Goal: Share content: Share content

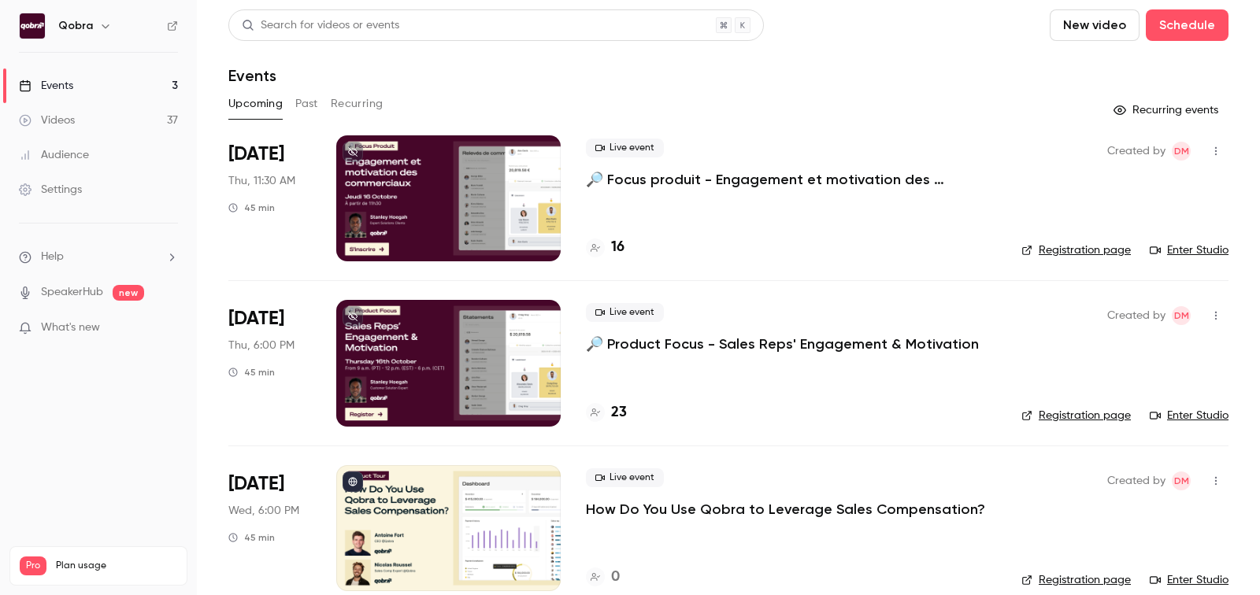
scroll to position [23, 0]
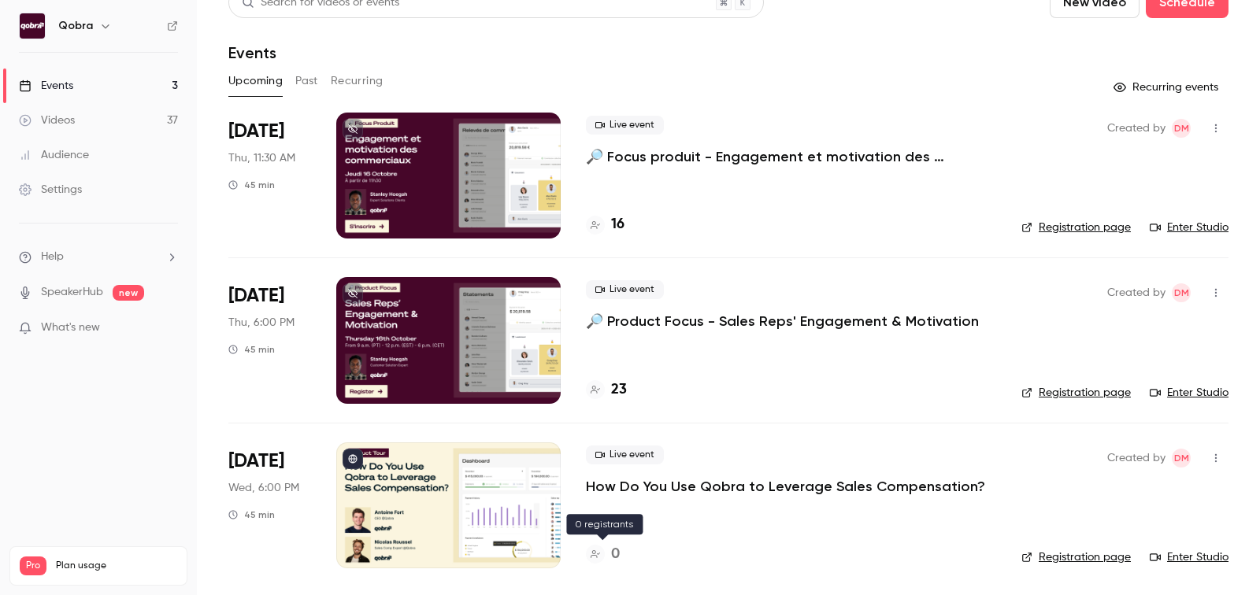
click at [611, 549] on h4 "0" at bounding box center [615, 554] width 9 height 21
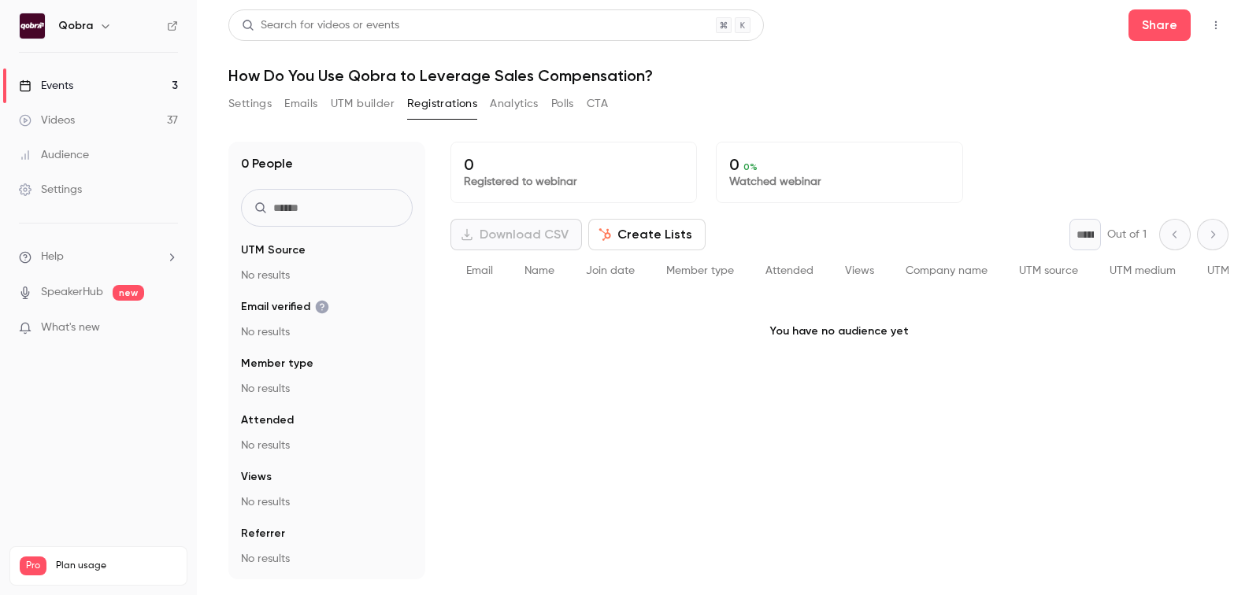
click at [135, 86] on link "Events 3" at bounding box center [98, 86] width 197 height 35
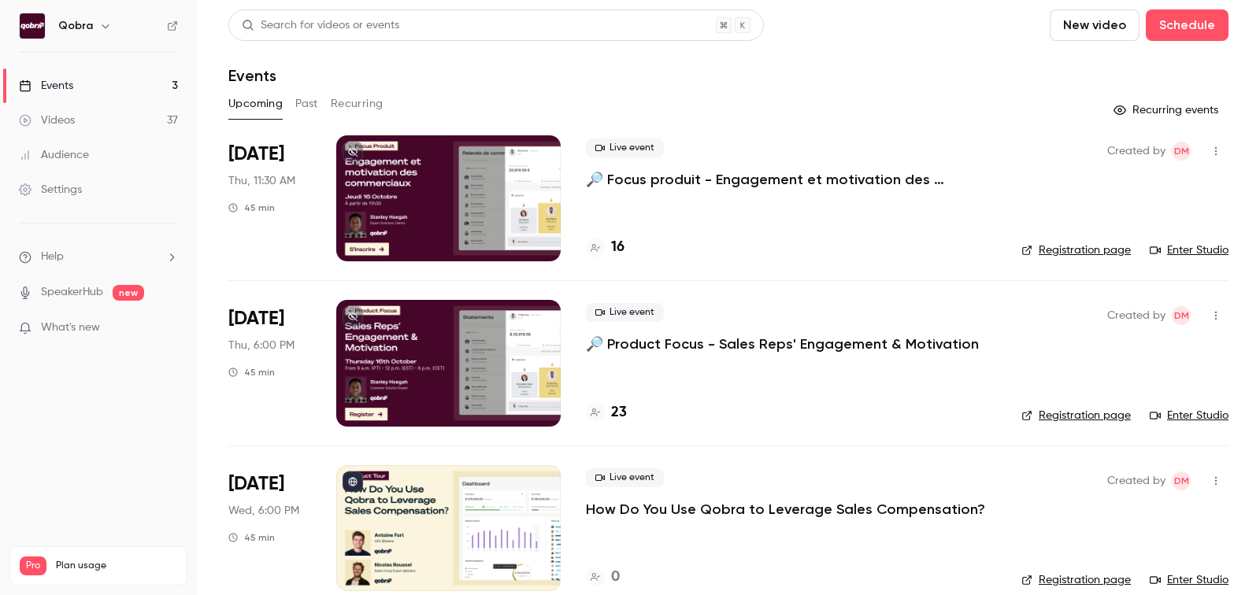
scroll to position [23, 0]
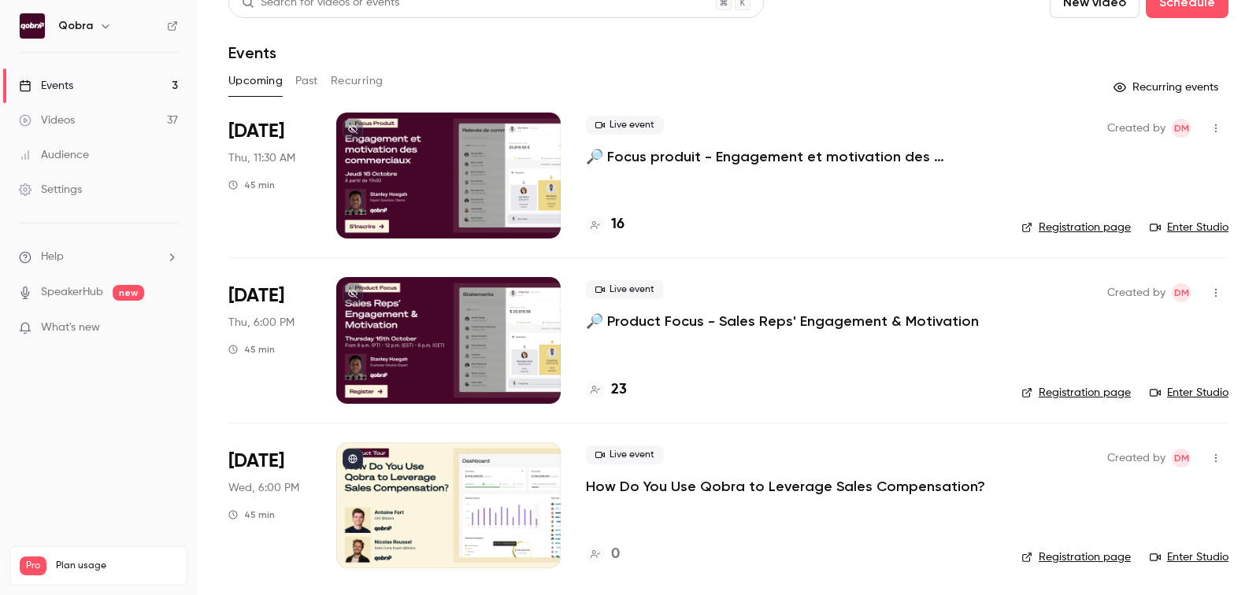
click at [304, 94] on div "Upcoming Past Recurring" at bounding box center [728, 85] width 1000 height 32
click at [304, 80] on button "Past" at bounding box center [306, 81] width 23 height 25
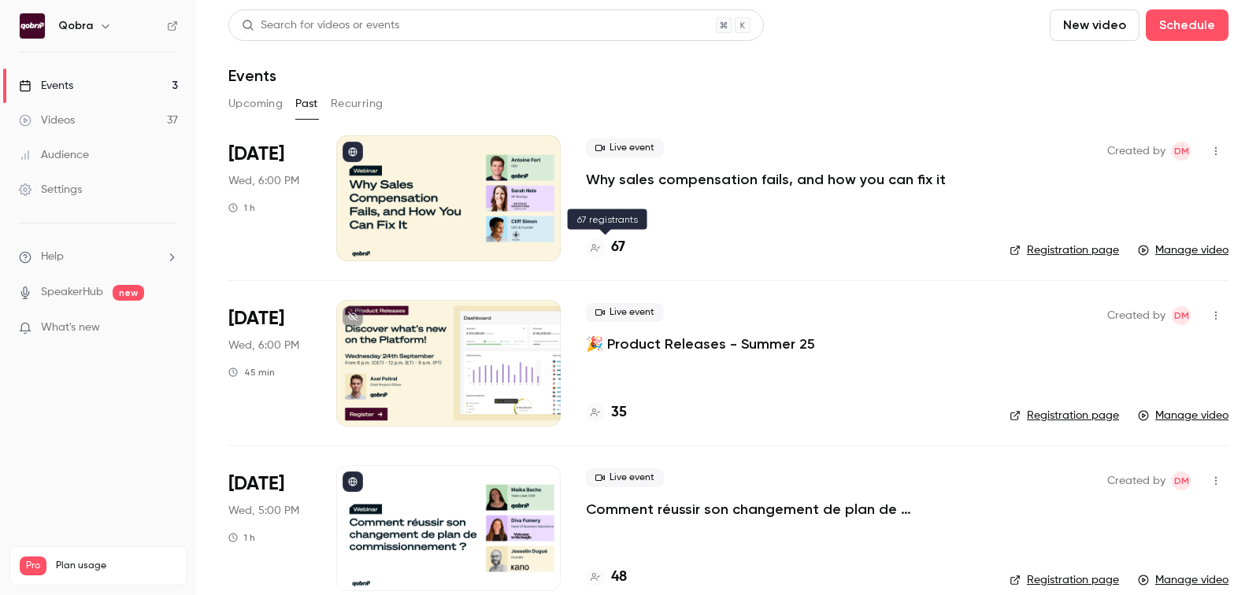
click at [619, 249] on h4 "67" at bounding box center [618, 247] width 14 height 21
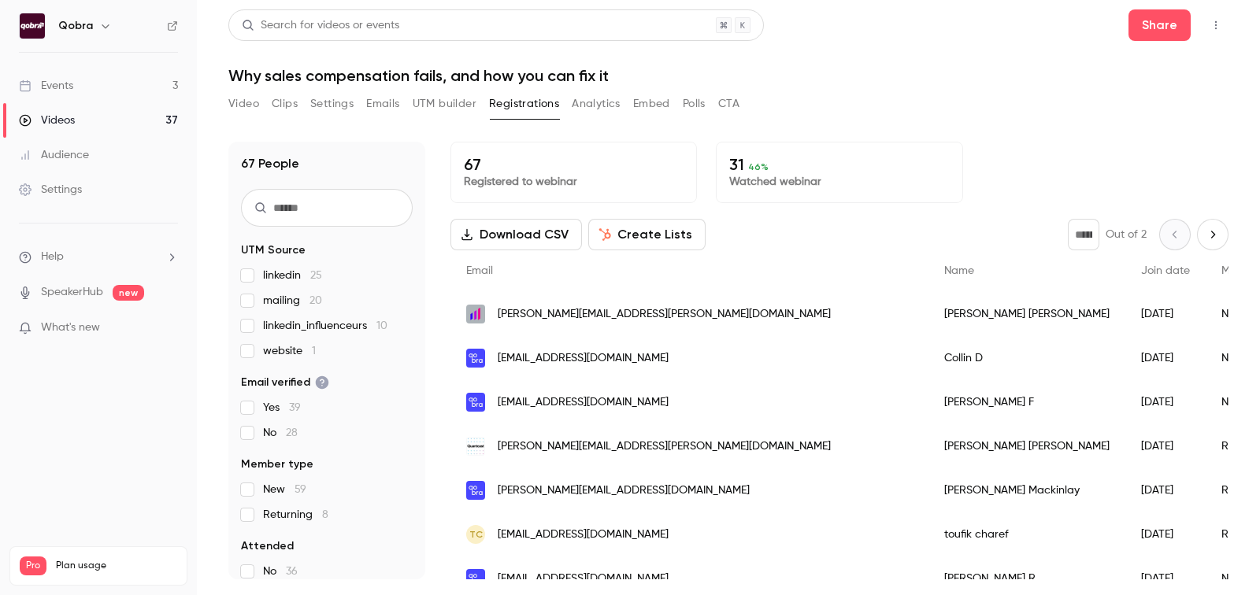
click at [655, 313] on span "vladyslav.tkachenko@salesmanago.com" at bounding box center [664, 314] width 333 height 17
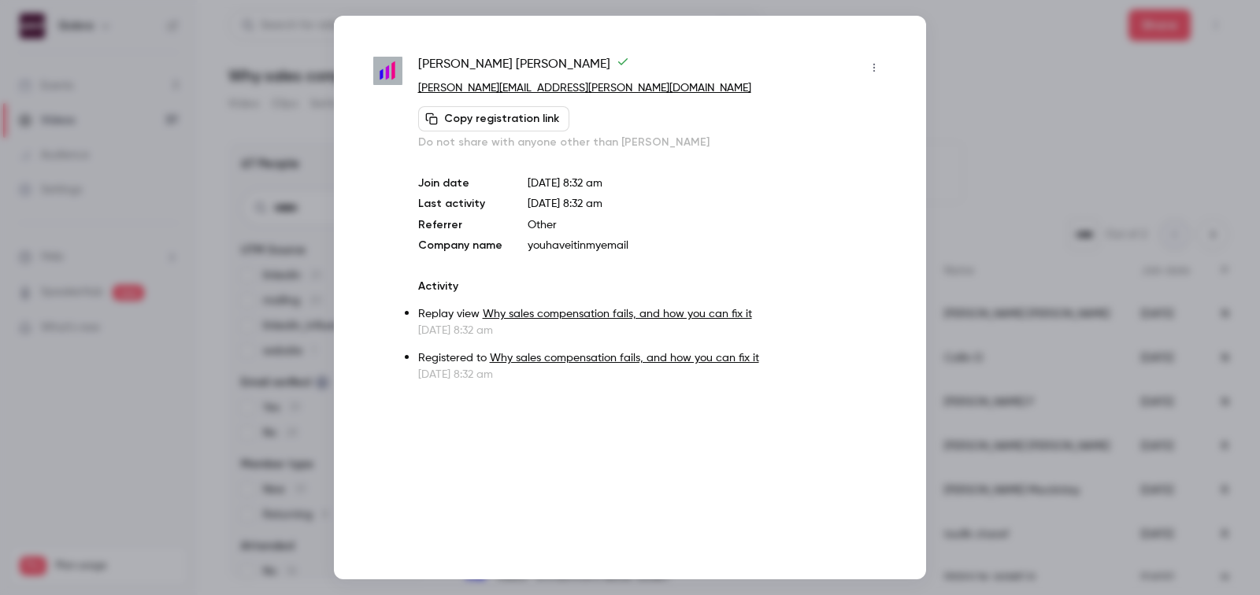
click at [476, 64] on span "Vladyslav Tkachenko" at bounding box center [523, 67] width 211 height 25
copy div "Vladyslav Tkachenko"
click at [1007, 105] on div at bounding box center [630, 297] width 1260 height 595
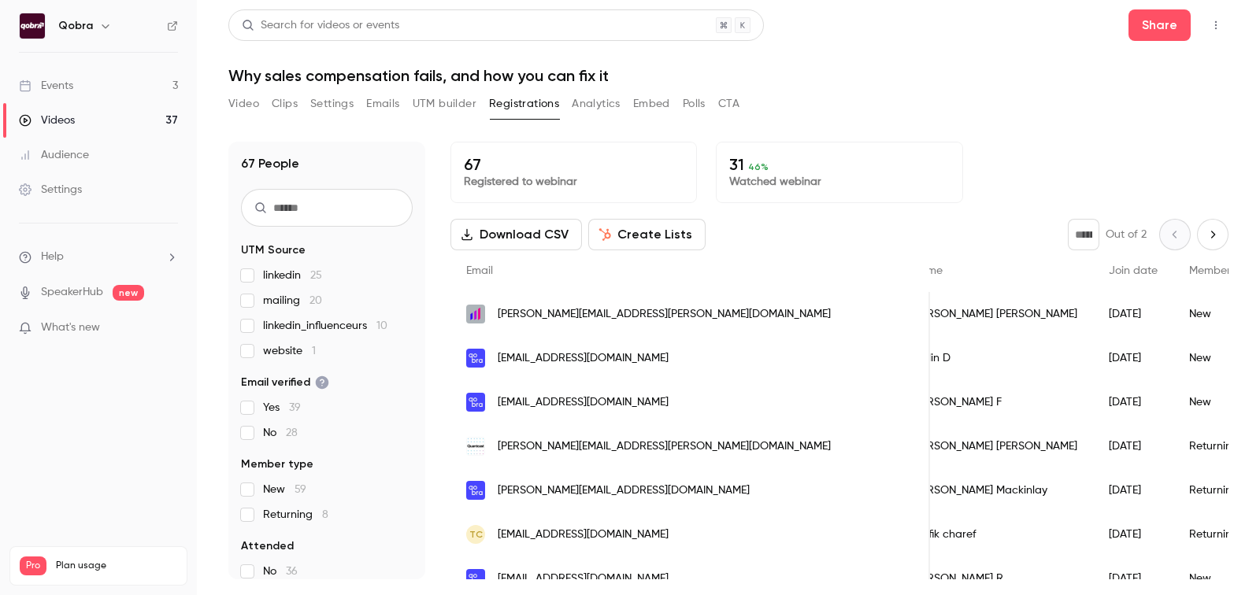
scroll to position [0, 300]
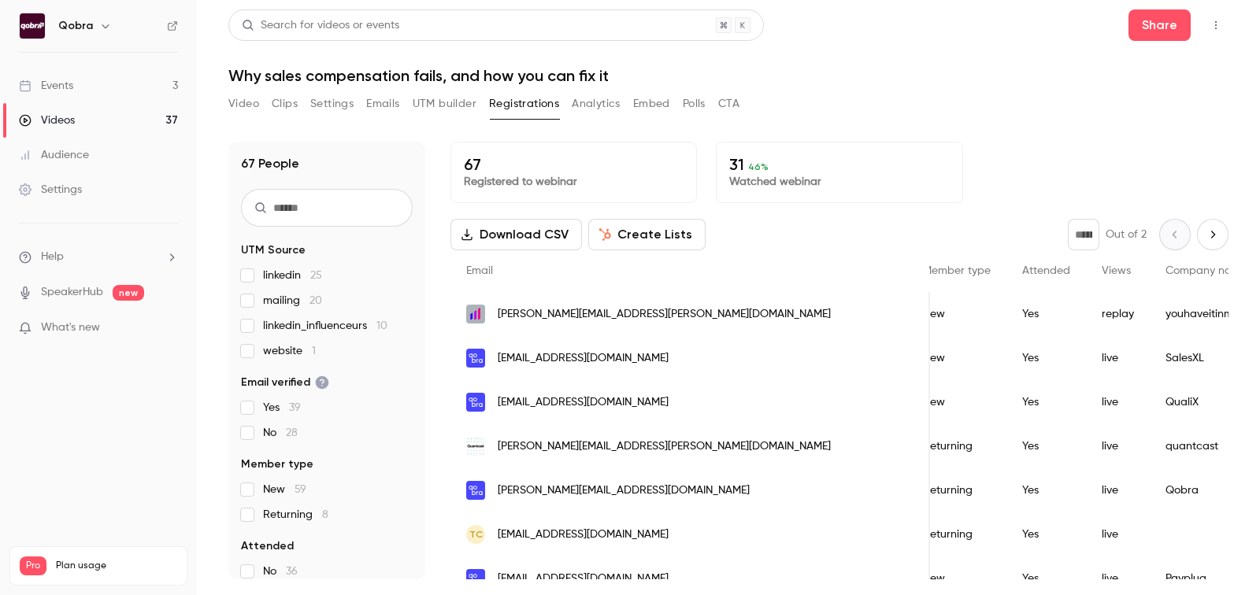
click at [595, 309] on span "vladyslav.tkachenko@salesmanago.com" at bounding box center [664, 314] width 333 height 17
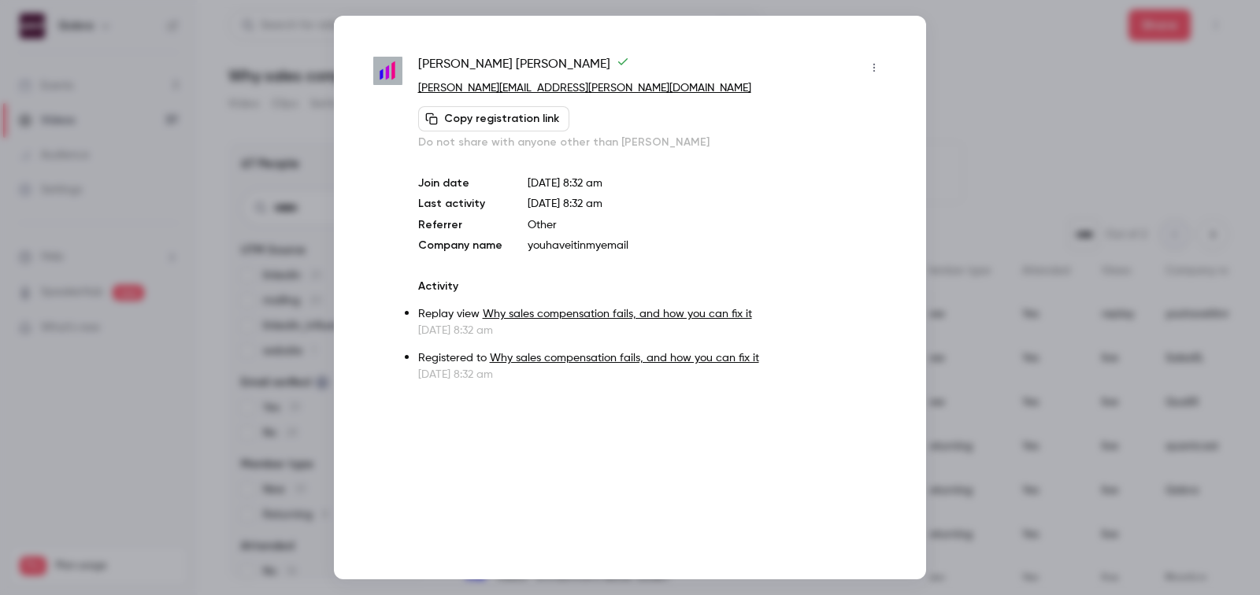
click at [1019, 102] on div at bounding box center [630, 297] width 1260 height 595
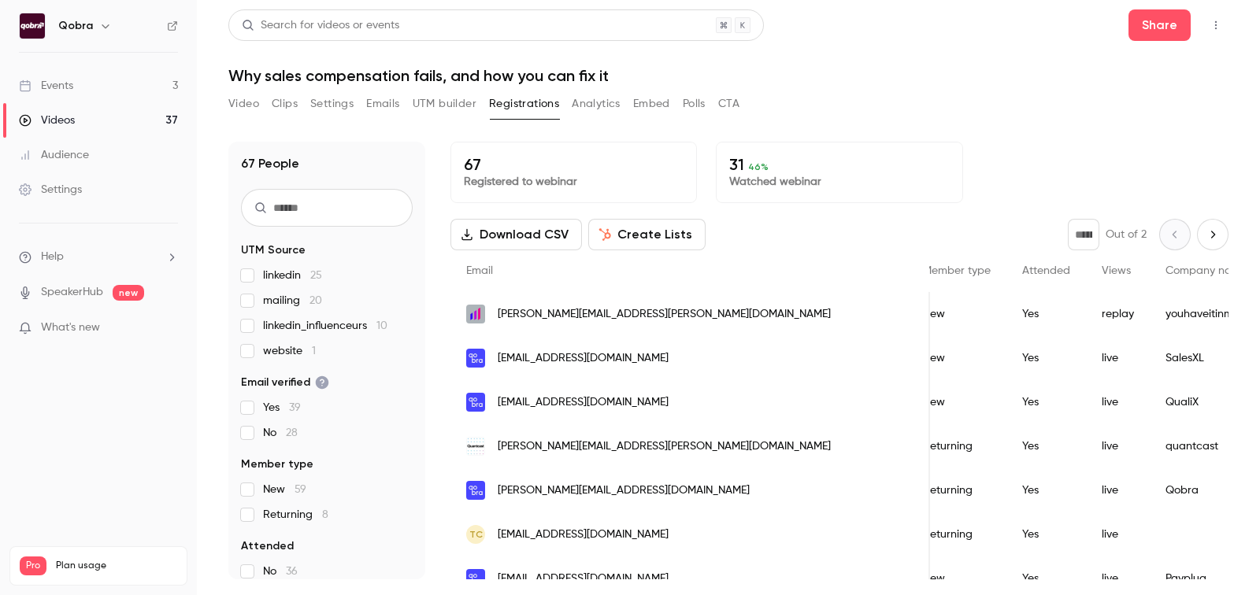
click at [108, 84] on link "Events 3" at bounding box center [98, 86] width 197 height 35
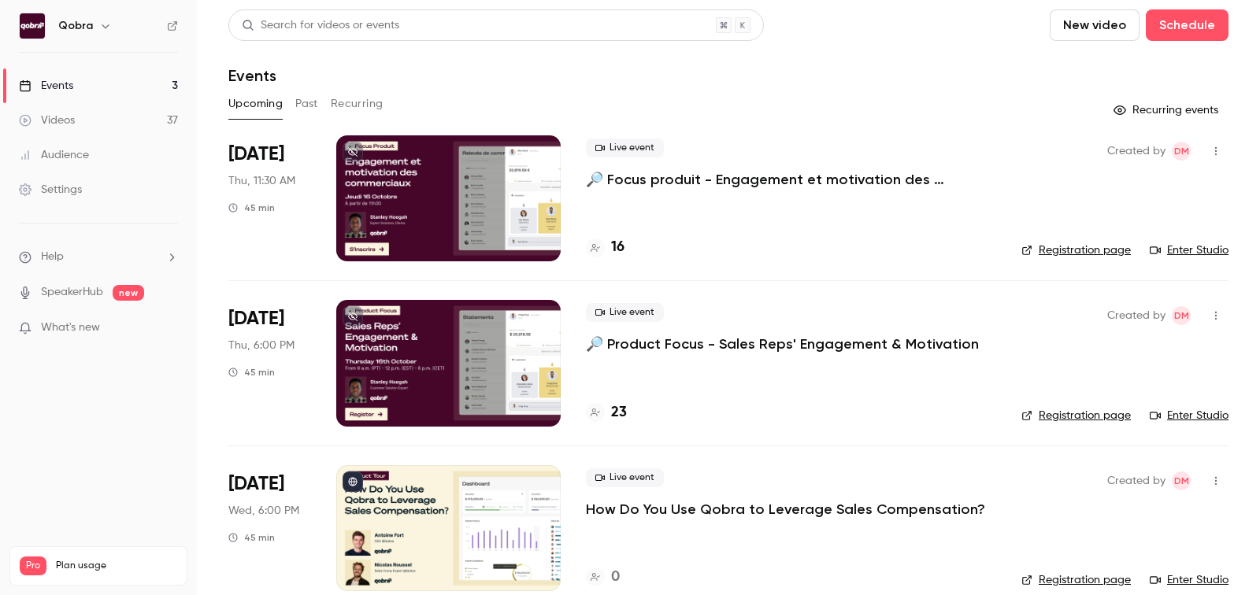
scroll to position [23, 0]
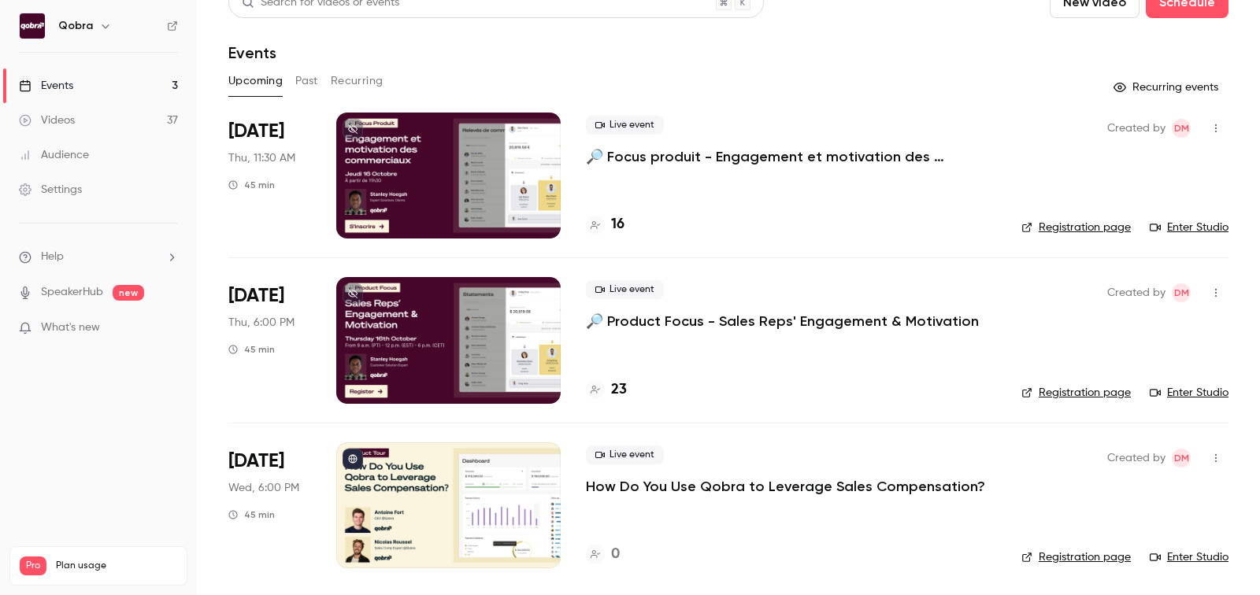
click at [302, 87] on button "Past" at bounding box center [306, 81] width 23 height 25
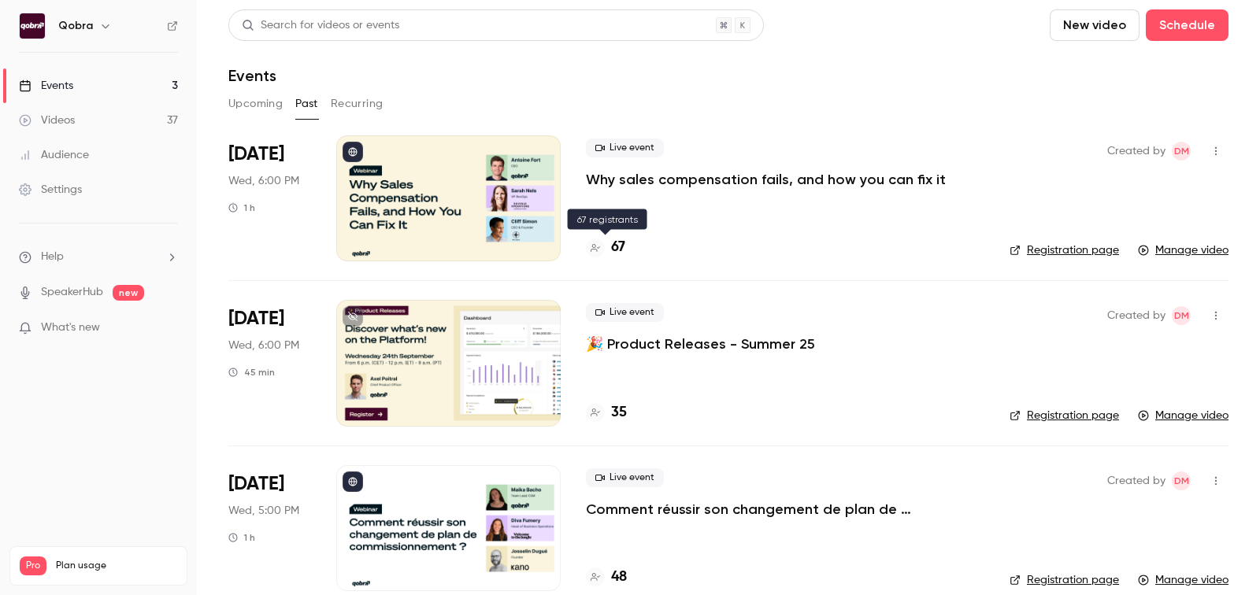
click at [618, 241] on h4 "67" at bounding box center [618, 247] width 14 height 21
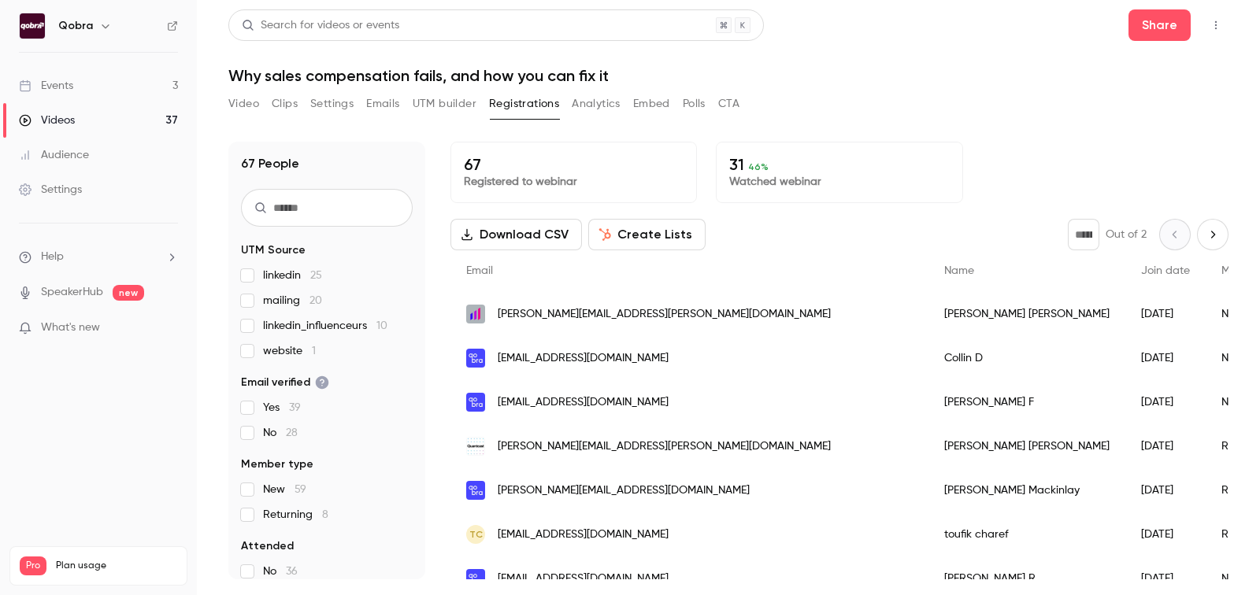
click at [593, 94] on button "Analytics" at bounding box center [596, 103] width 49 height 25
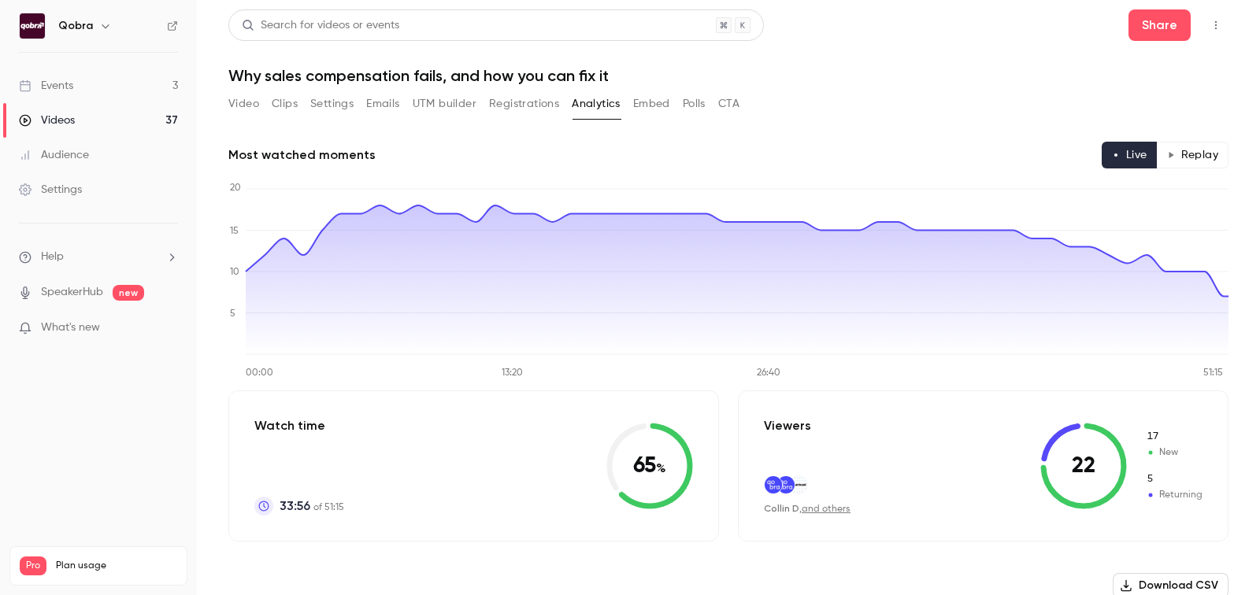
click at [662, 99] on button "Embed" at bounding box center [651, 103] width 37 height 25
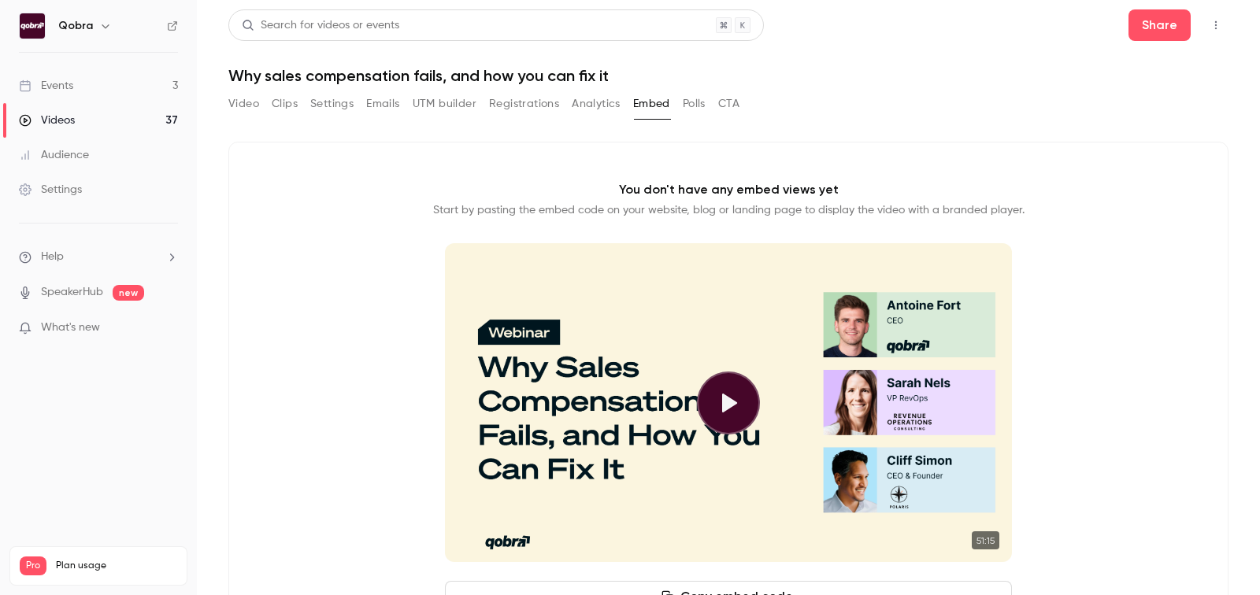
click at [696, 99] on button "Polls" at bounding box center [694, 103] width 23 height 25
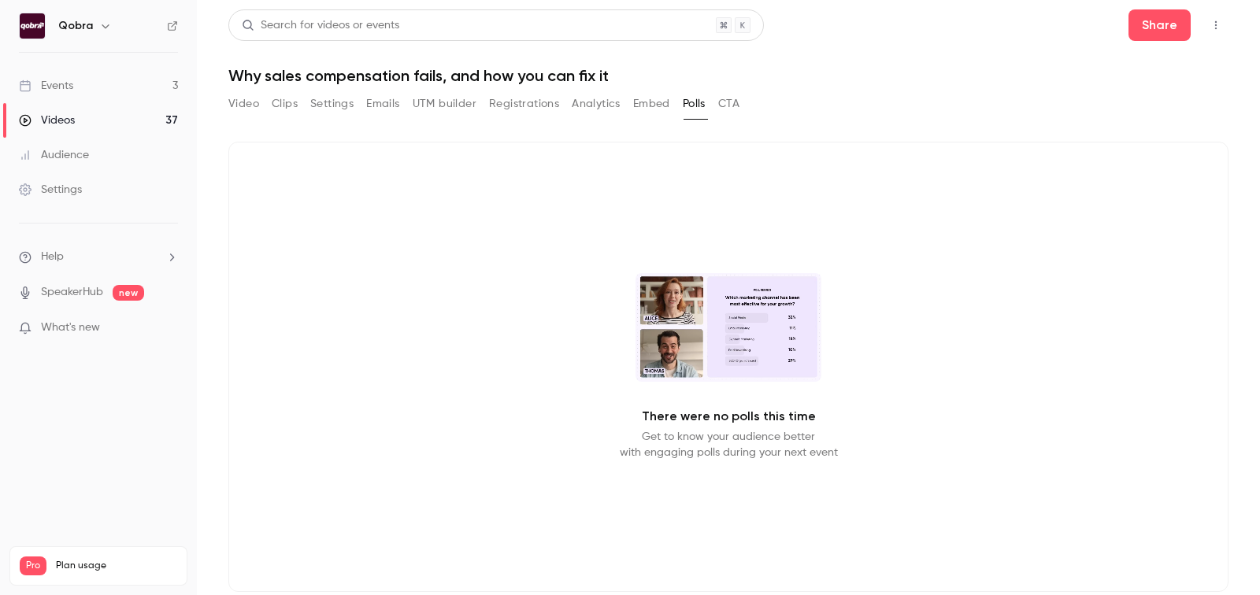
click at [737, 107] on button "CTA" at bounding box center [728, 103] width 21 height 25
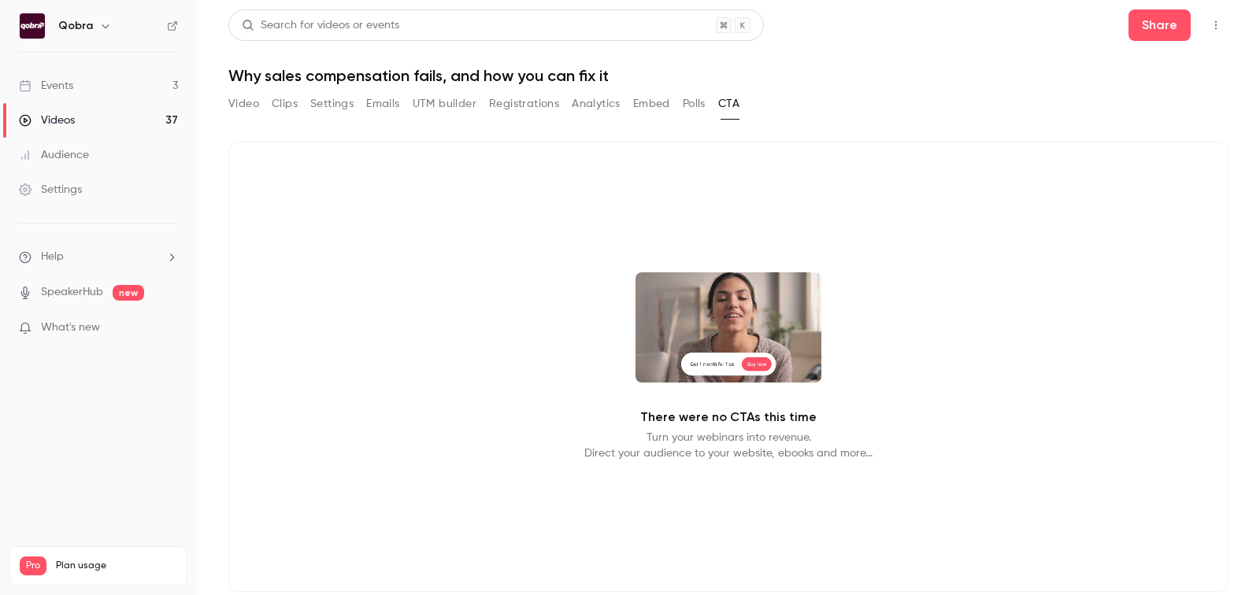
click at [693, 105] on button "Polls" at bounding box center [694, 103] width 23 height 25
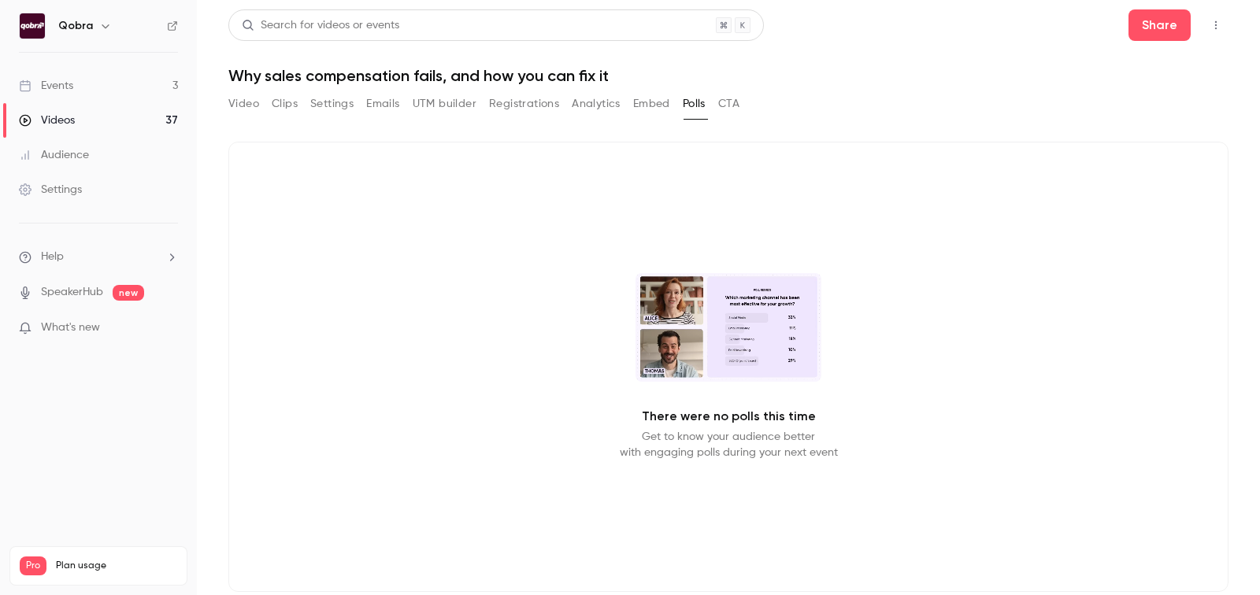
click at [616, 109] on button "Analytics" at bounding box center [596, 103] width 49 height 25
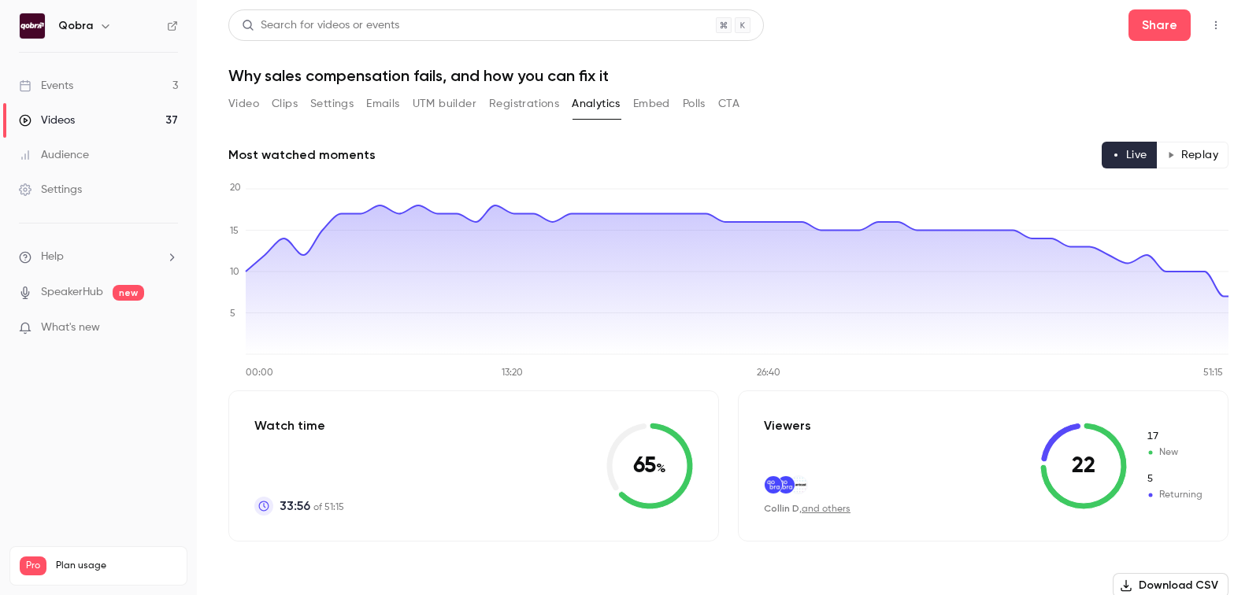
click at [261, 110] on div "Video Clips Settings Emails UTM builder Registrations Analytics Embed Polls CTA" at bounding box center [483, 103] width 511 height 25
click at [384, 110] on button "Emails" at bounding box center [382, 103] width 33 height 25
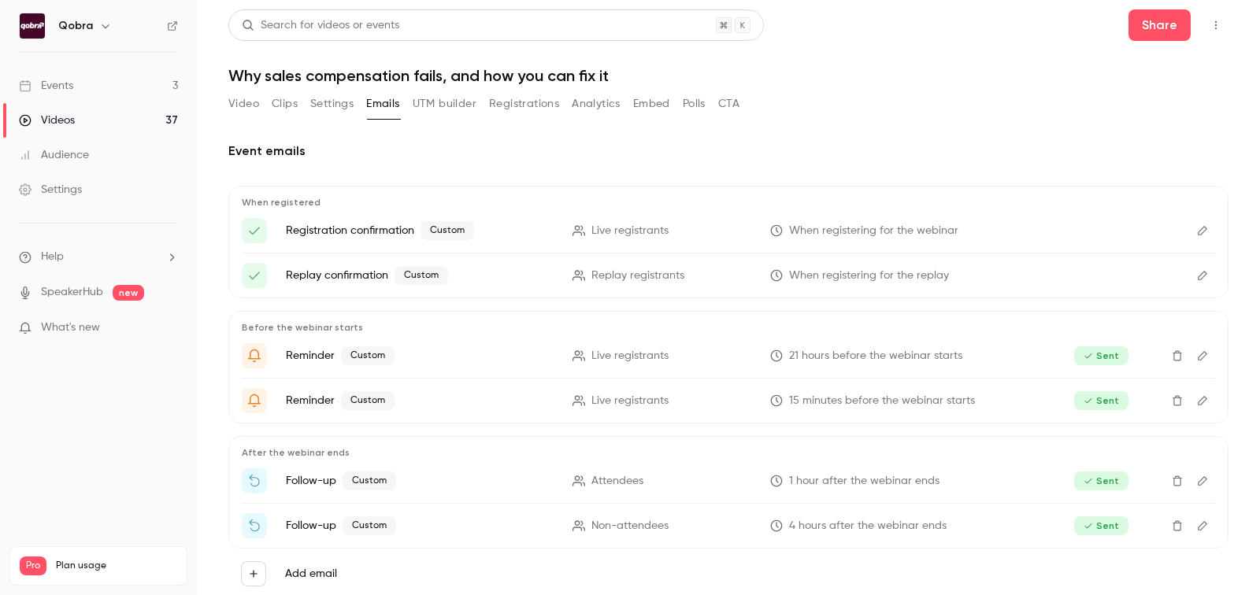
click at [332, 110] on button "Settings" at bounding box center [331, 103] width 43 height 25
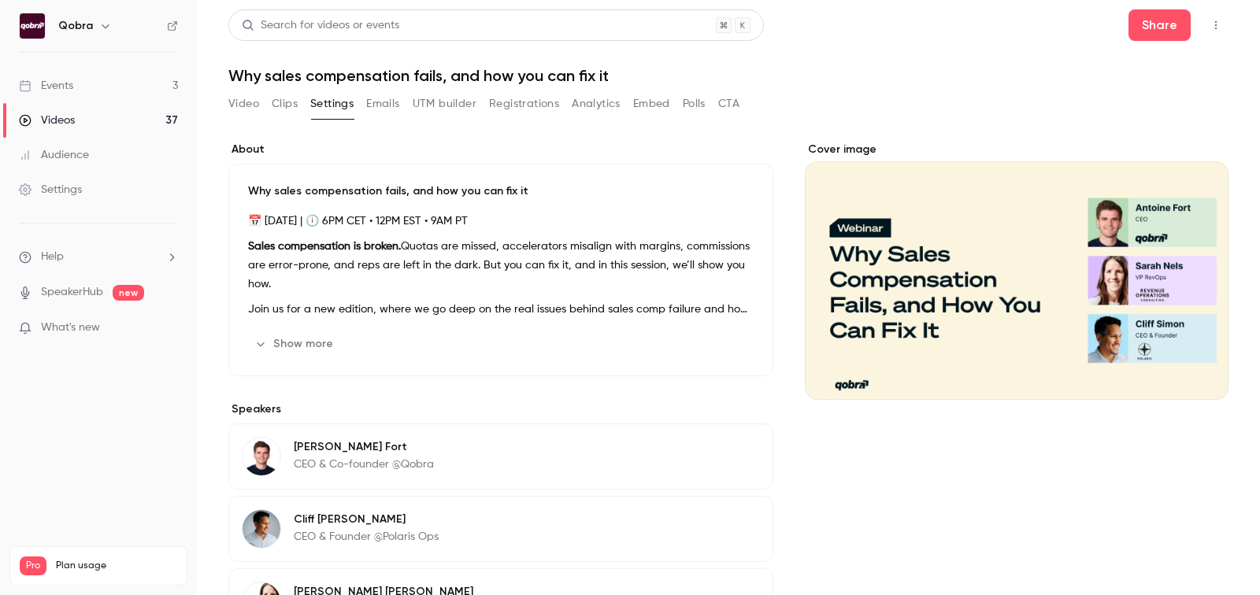
click at [436, 100] on button "UTM builder" at bounding box center [445, 103] width 64 height 25
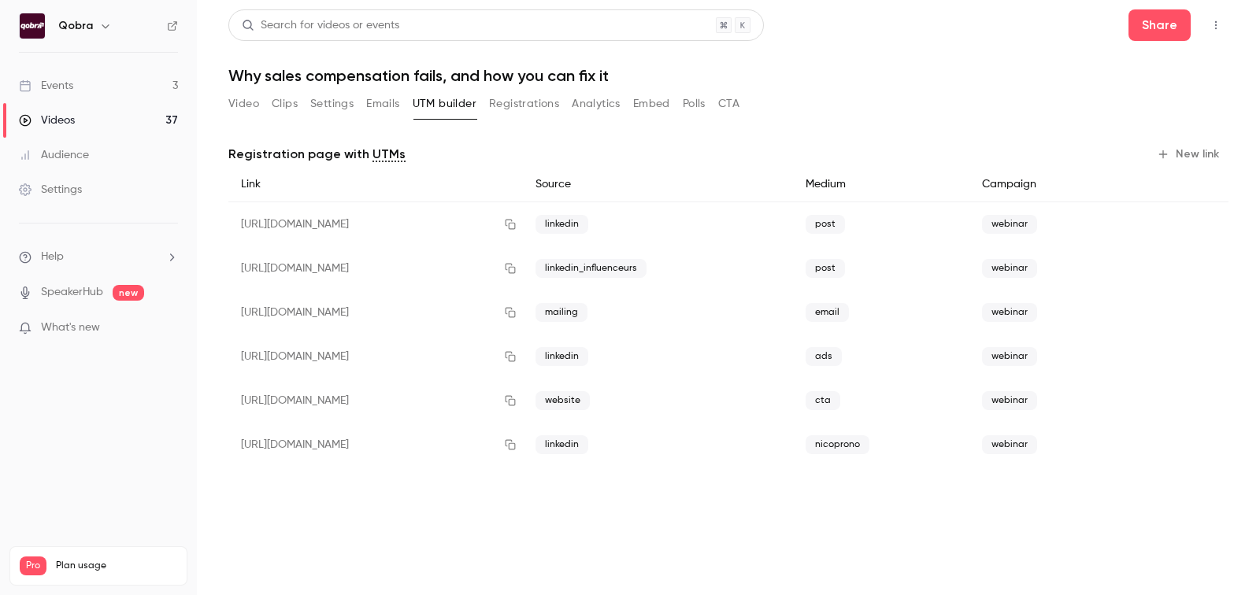
click at [393, 100] on button "Emails" at bounding box center [382, 103] width 33 height 25
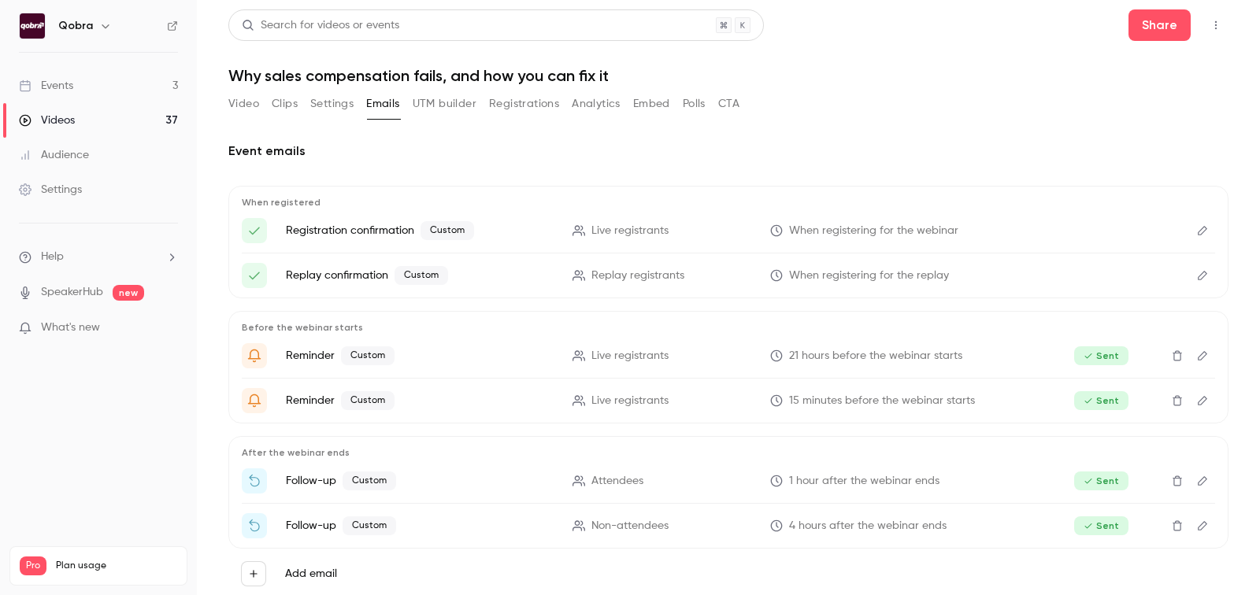
scroll to position [32, 0]
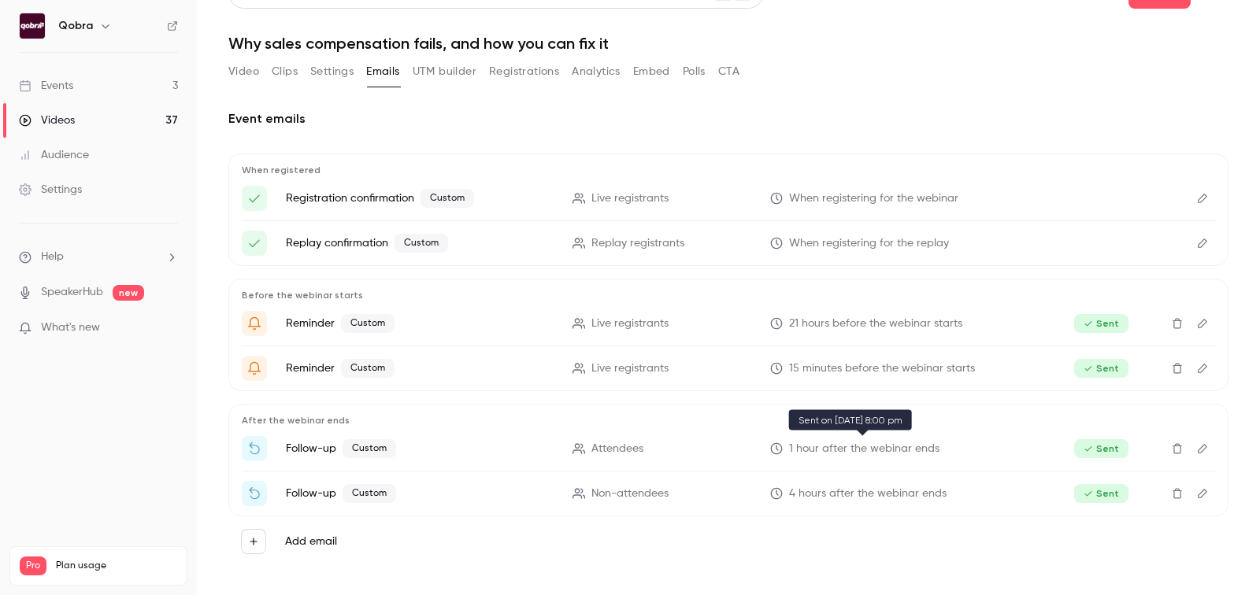
click at [814, 444] on span "1 hour after the webinar ends" at bounding box center [864, 449] width 150 height 17
click at [484, 425] on div "After the webinar ends Follow-up Custom Attendees 1 hour after the webinar ends…" at bounding box center [728, 460] width 1000 height 113
click at [100, 91] on link "Events 3" at bounding box center [98, 86] width 197 height 35
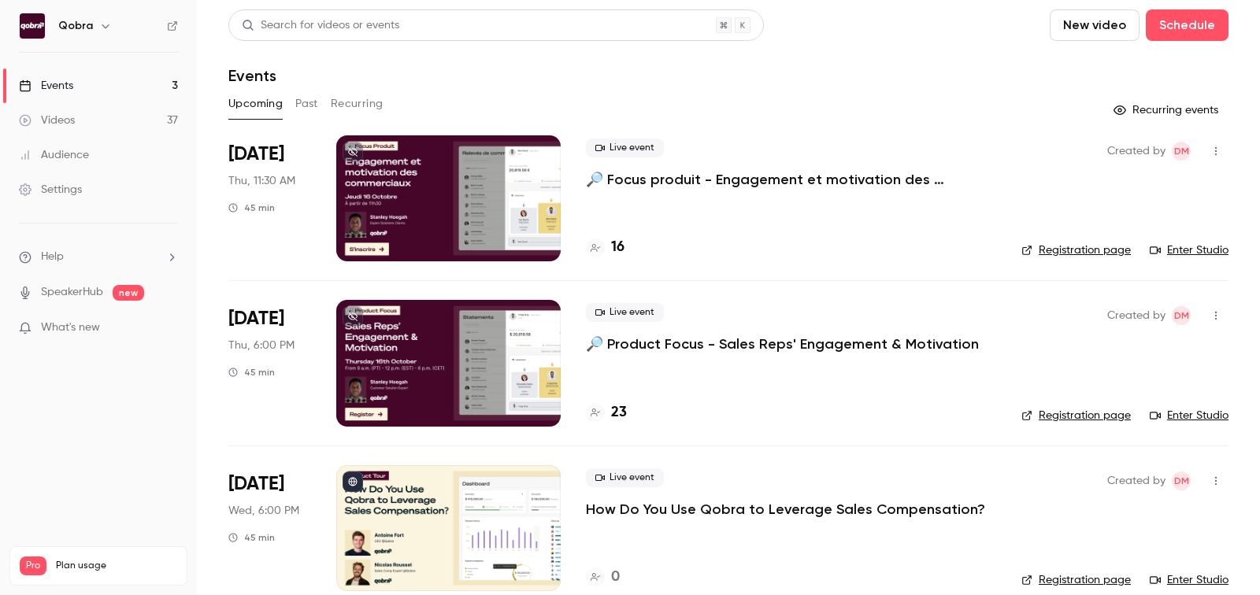
click at [311, 103] on button "Past" at bounding box center [306, 103] width 23 height 25
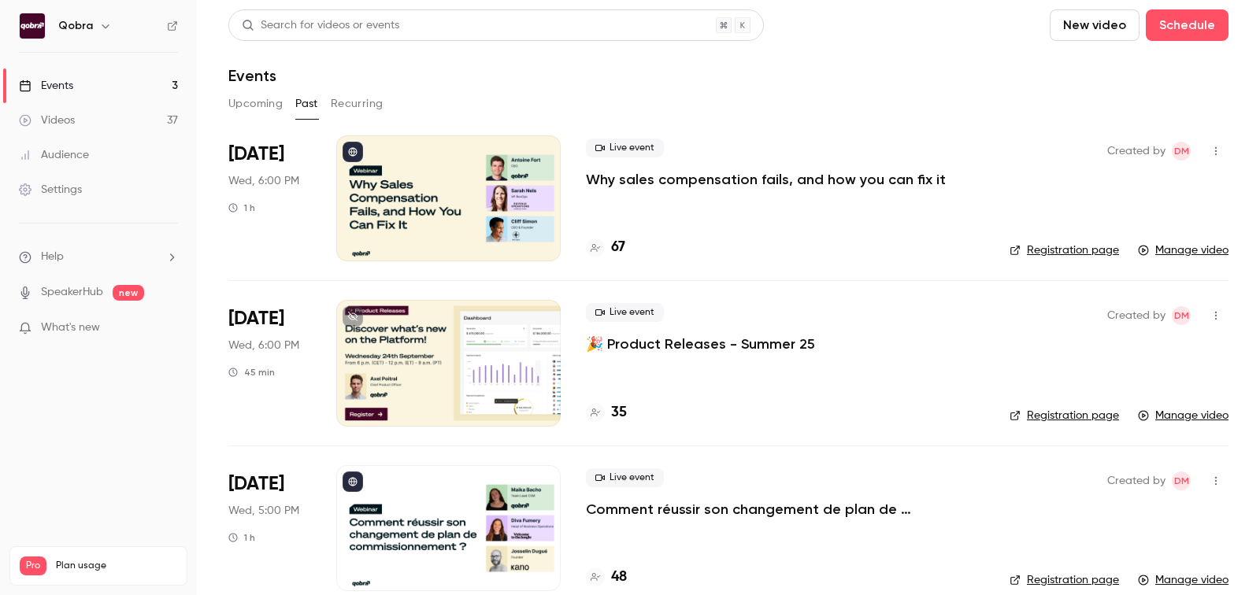
click at [613, 240] on h4 "67" at bounding box center [618, 247] width 14 height 21
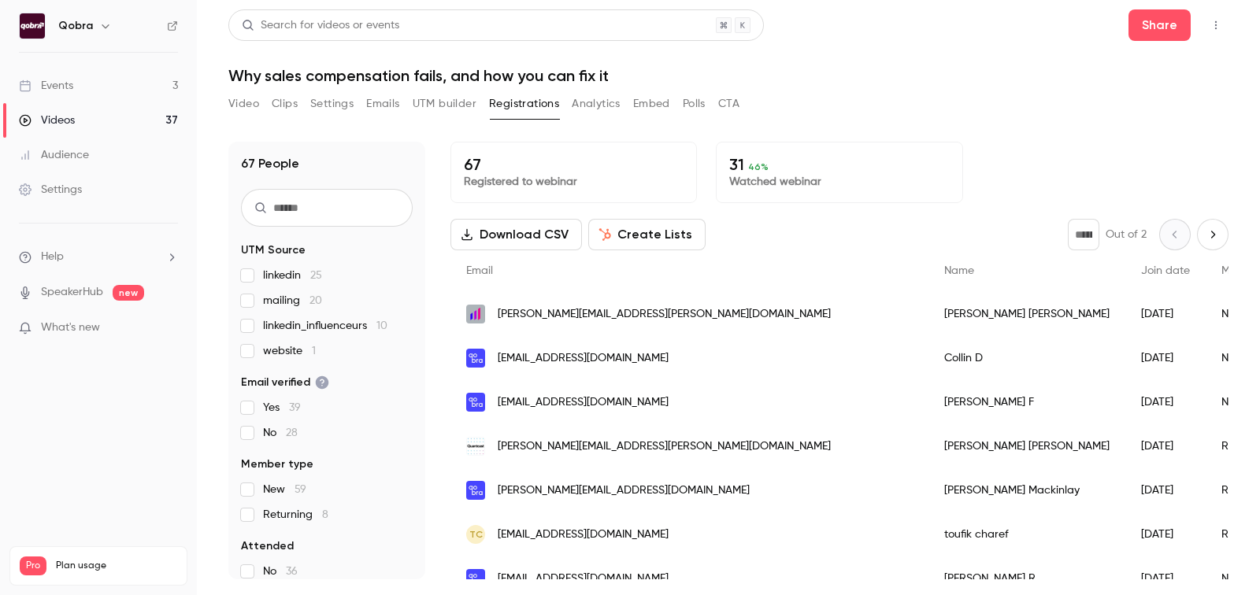
click at [599, 106] on button "Analytics" at bounding box center [596, 103] width 49 height 25
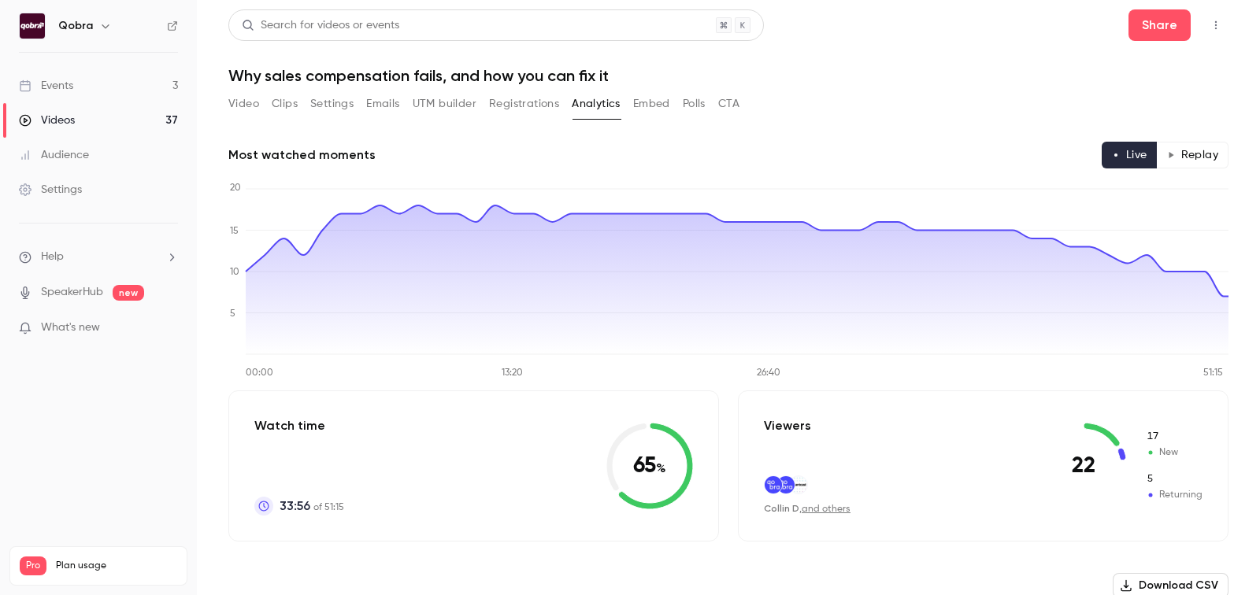
click at [310, 101] on button "Settings" at bounding box center [331, 103] width 43 height 25
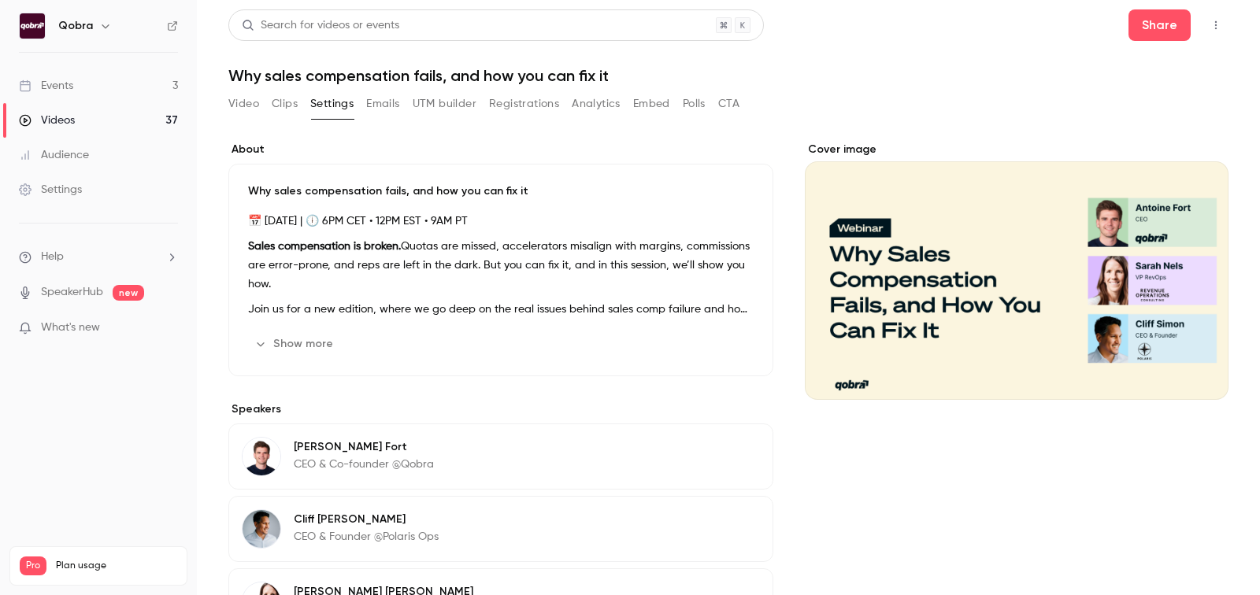
click at [285, 101] on button "Clips" at bounding box center [285, 103] width 26 height 25
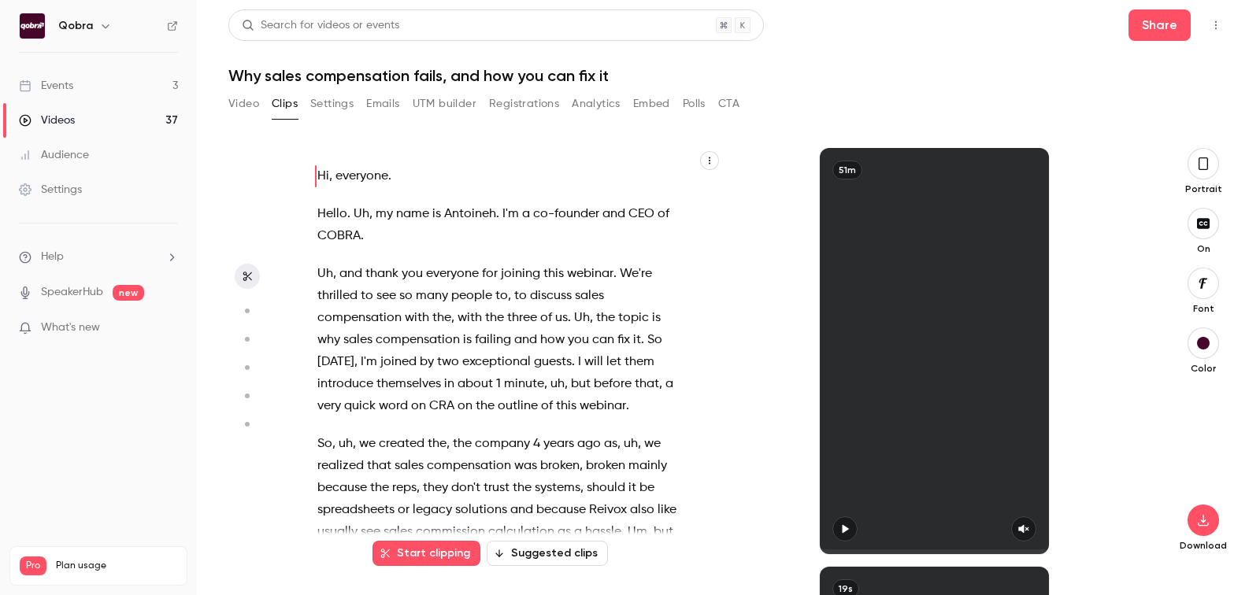
click at [395, 101] on button "Emails" at bounding box center [382, 103] width 33 height 25
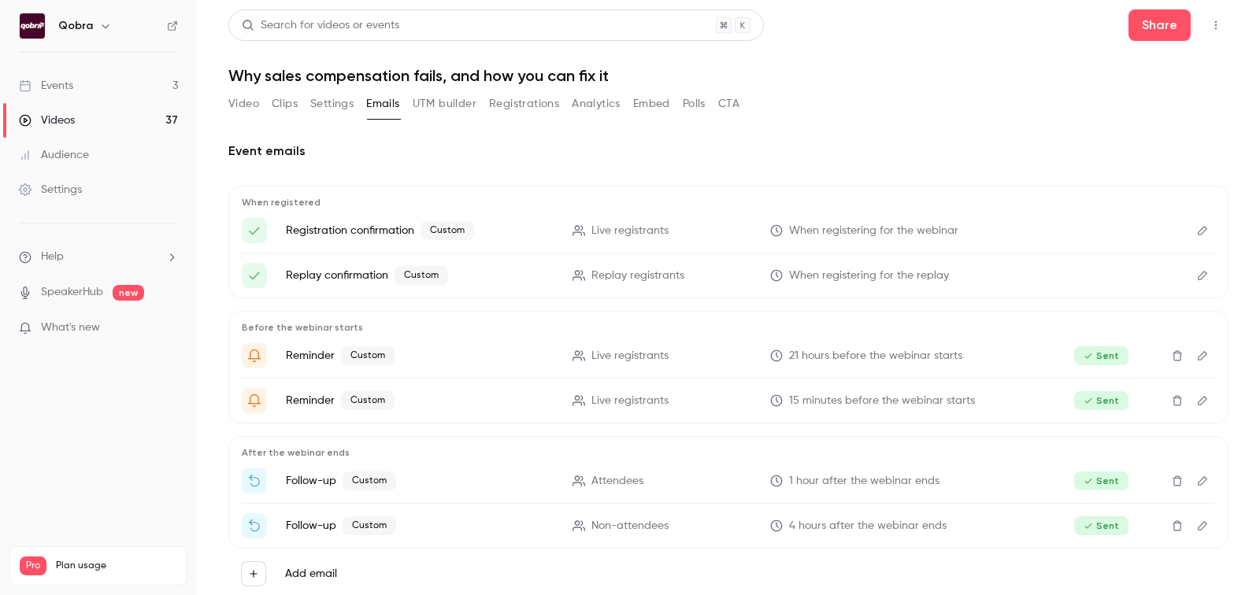
scroll to position [32, 0]
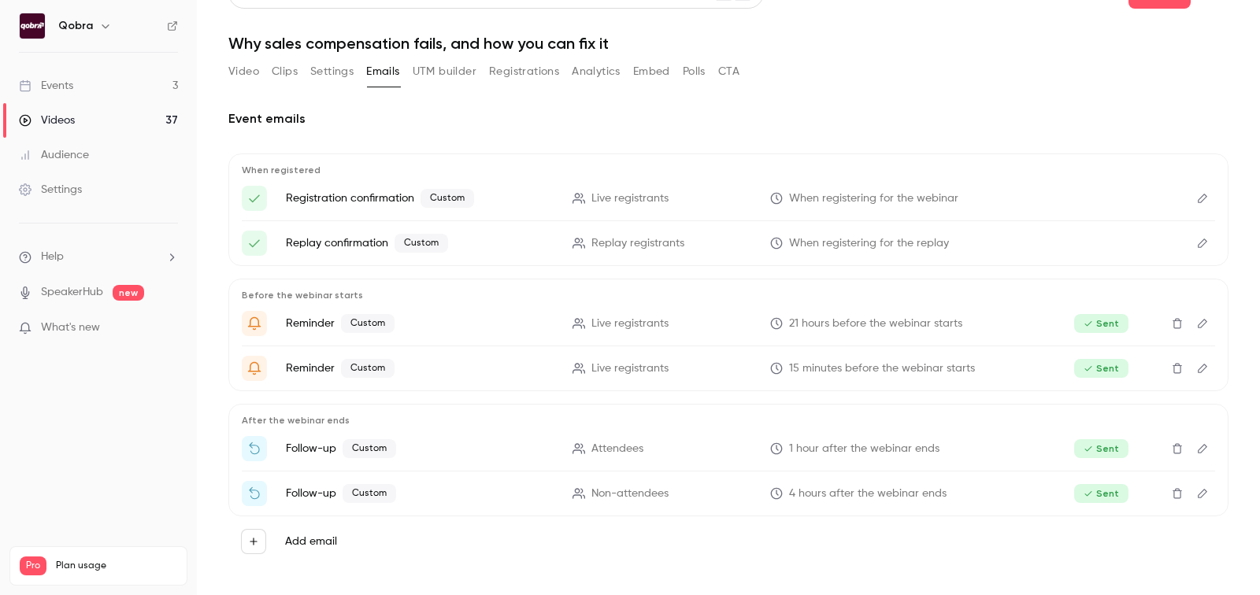
click at [85, 80] on link "Events 3" at bounding box center [98, 86] width 197 height 35
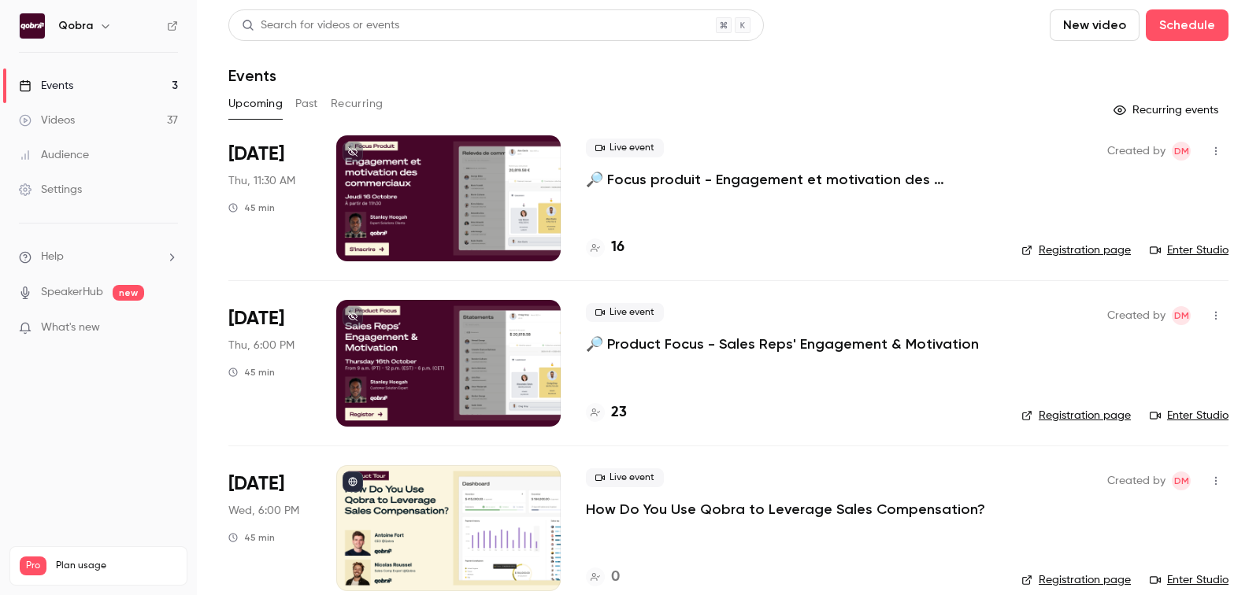
scroll to position [23, 0]
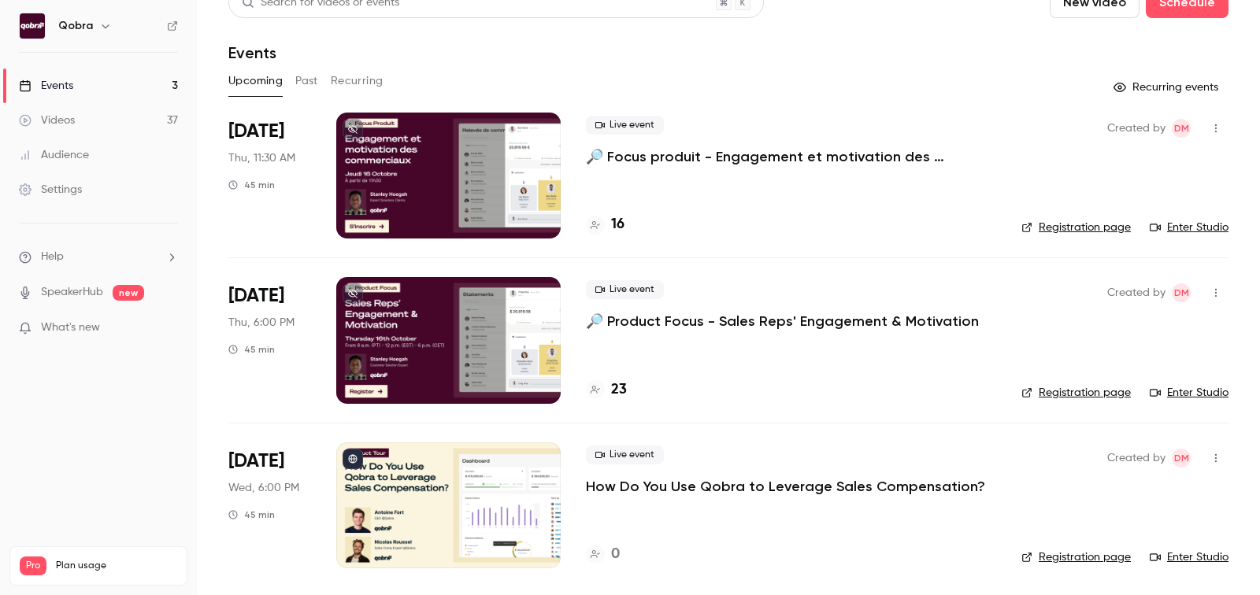
click at [129, 84] on link "Events 3" at bounding box center [98, 86] width 197 height 35
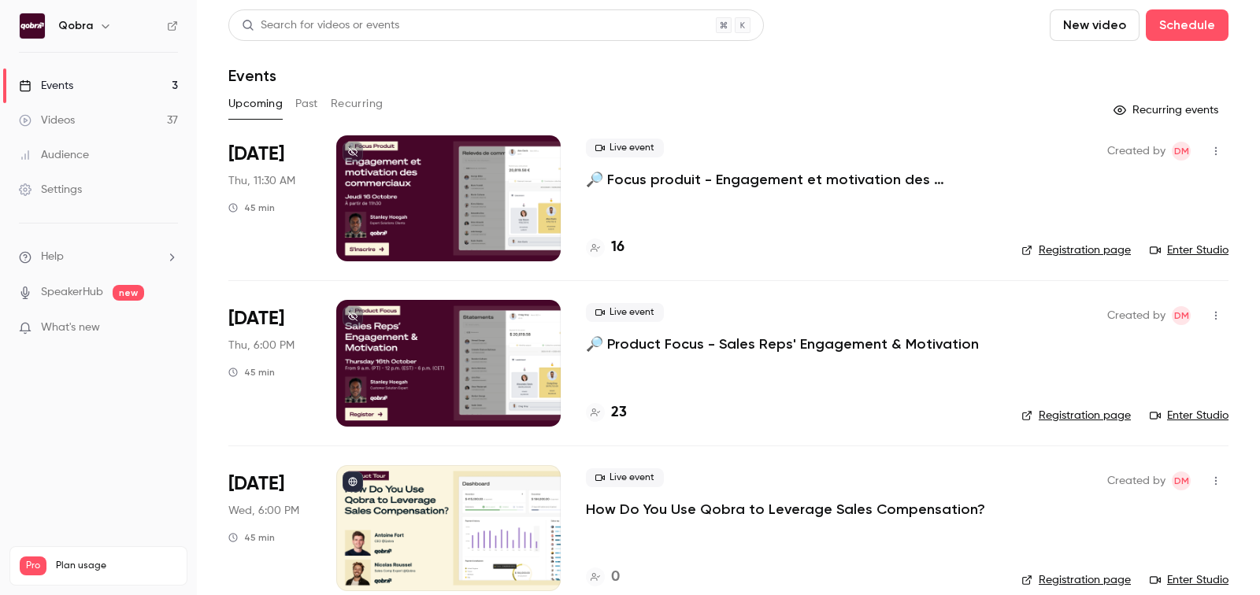
click at [607, 247] on div "16" at bounding box center [605, 247] width 39 height 21
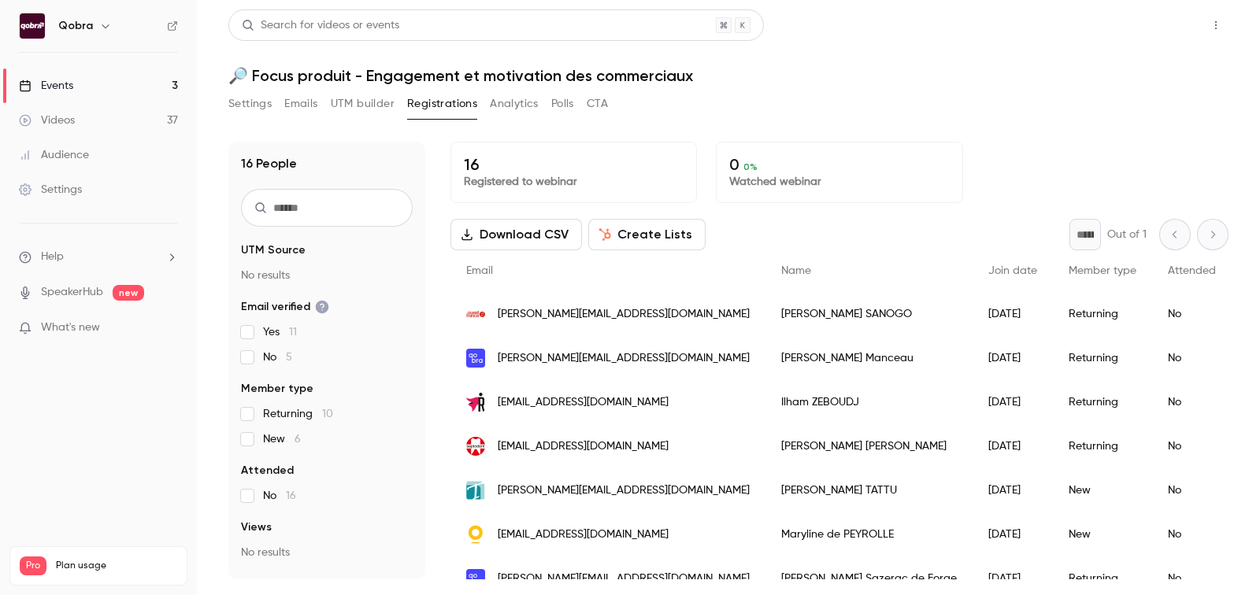
click at [1158, 21] on button "Share" at bounding box center [1160, 25] width 62 height 32
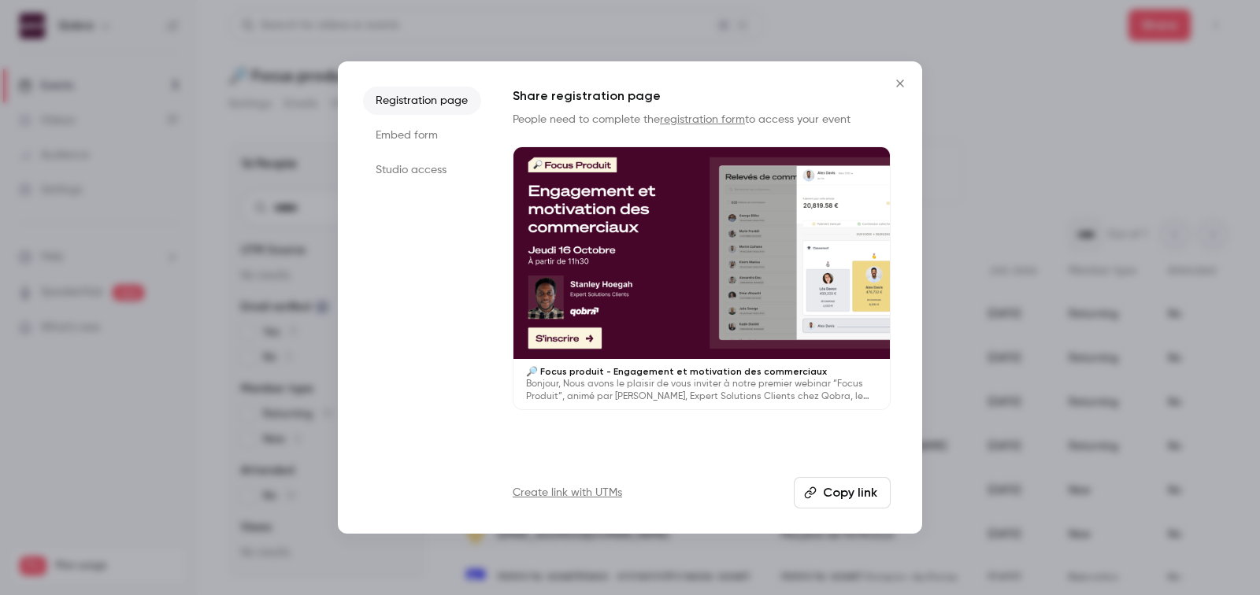
click at [824, 487] on button "Copy link" at bounding box center [842, 493] width 97 height 32
click at [951, 88] on div at bounding box center [630, 297] width 1260 height 595
